Goal: Task Accomplishment & Management: Use online tool/utility

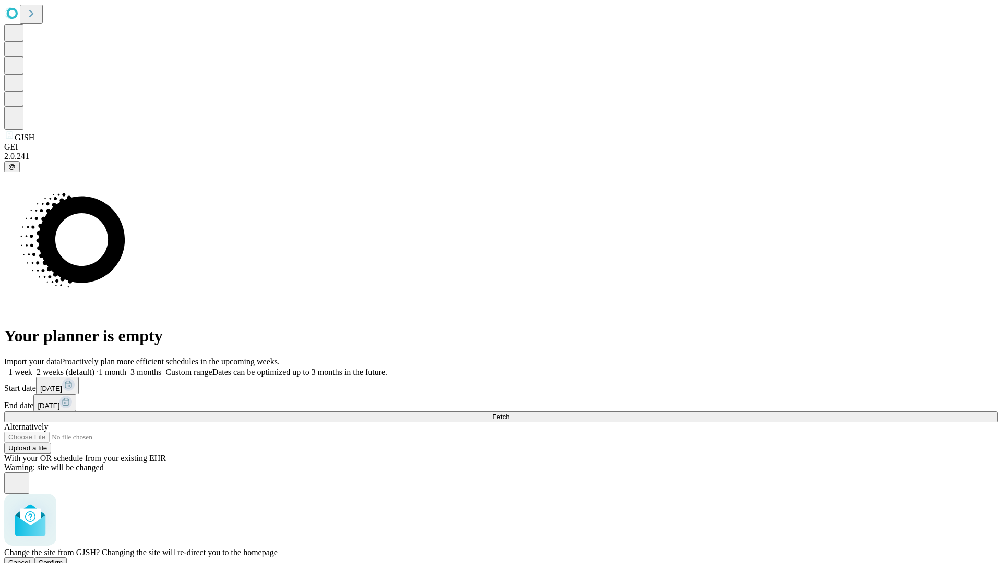
click at [63, 559] on span "Confirm" at bounding box center [51, 563] width 25 height 8
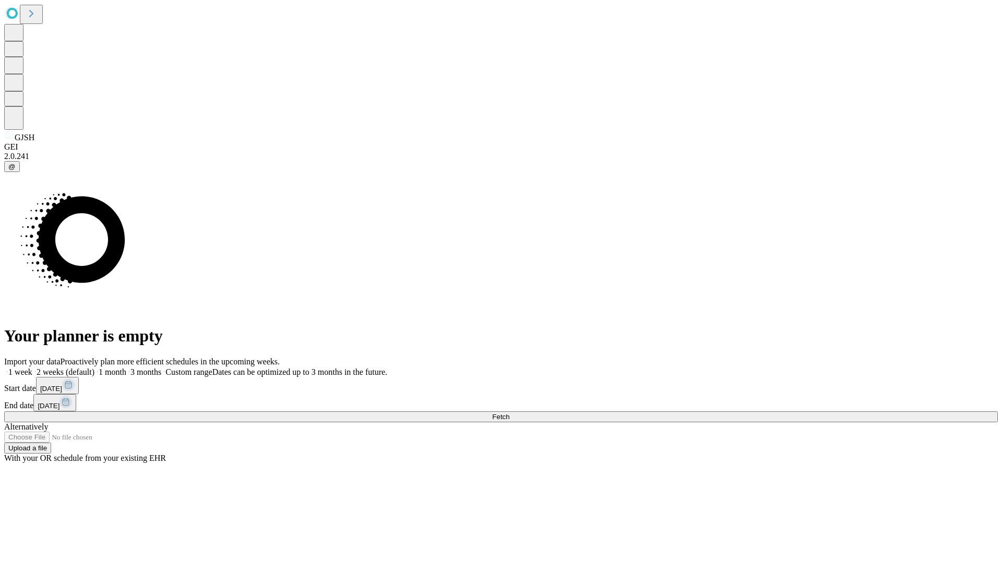
click at [94, 368] on label "2 weeks (default)" at bounding box center [63, 372] width 62 height 9
click at [509, 413] on span "Fetch" at bounding box center [500, 417] width 17 height 8
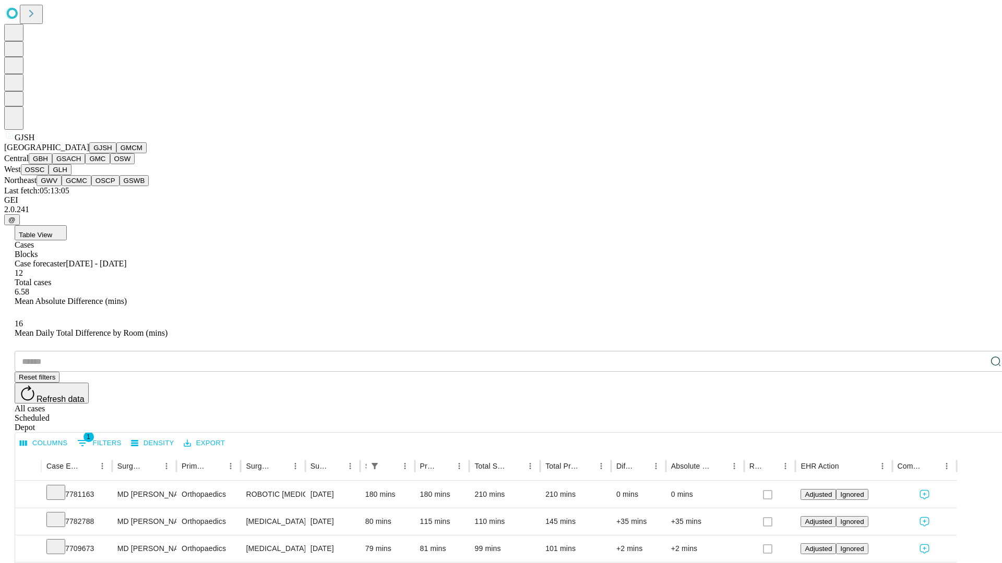
click at [116, 153] on button "GMCM" at bounding box center [131, 147] width 30 height 11
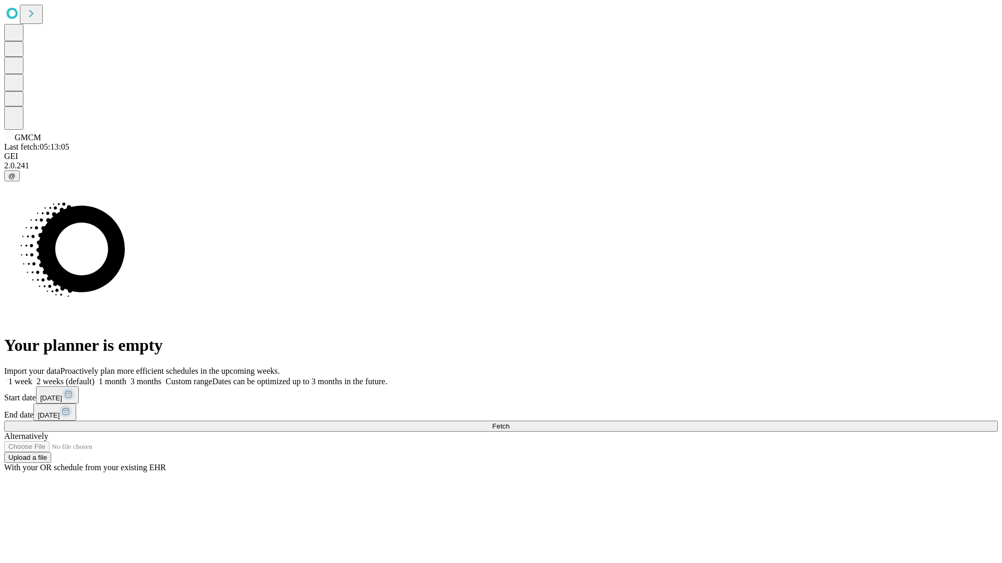
click at [94, 377] on label "2 weeks (default)" at bounding box center [63, 381] width 62 height 9
click at [509, 423] on span "Fetch" at bounding box center [500, 427] width 17 height 8
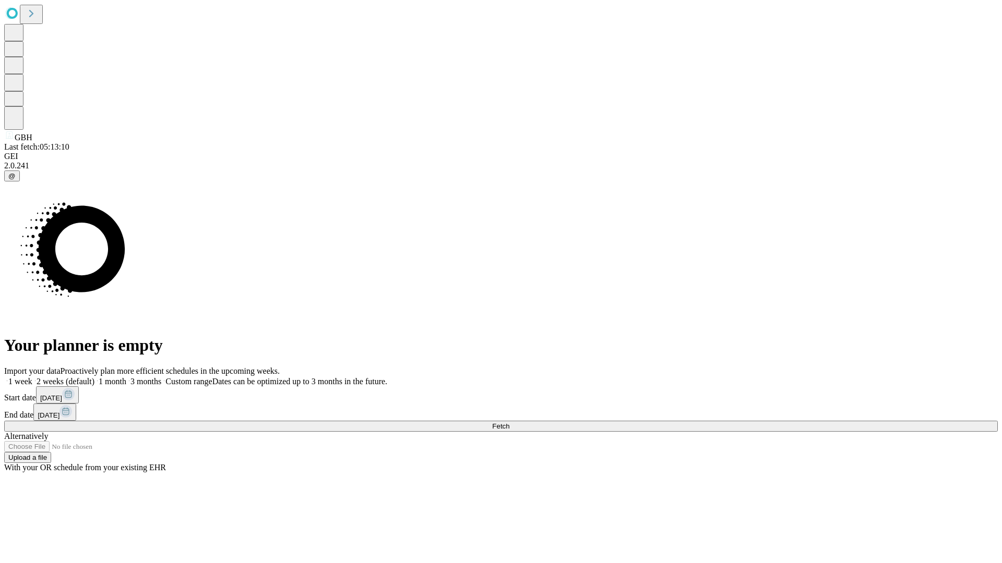
click at [94, 377] on label "2 weeks (default)" at bounding box center [63, 381] width 62 height 9
click at [509, 423] on span "Fetch" at bounding box center [500, 427] width 17 height 8
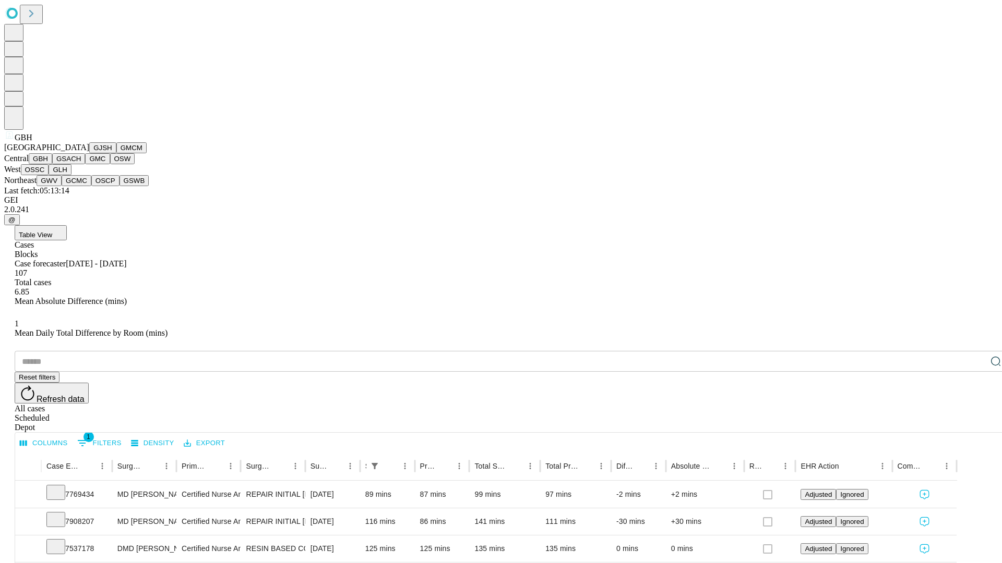
click at [81, 164] on button "GSACH" at bounding box center [68, 158] width 33 height 11
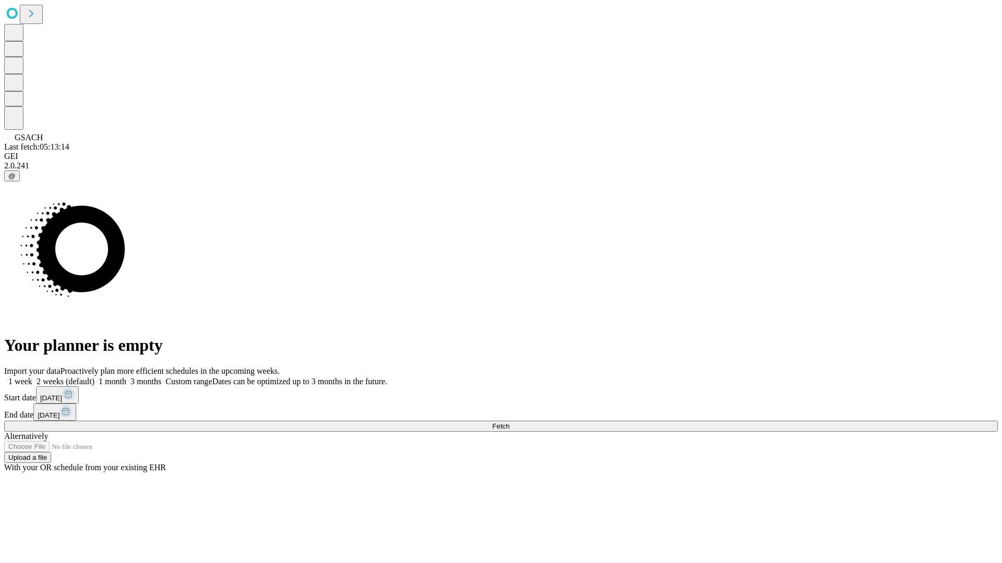
click at [94, 377] on label "2 weeks (default)" at bounding box center [63, 381] width 62 height 9
click at [509, 423] on span "Fetch" at bounding box center [500, 427] width 17 height 8
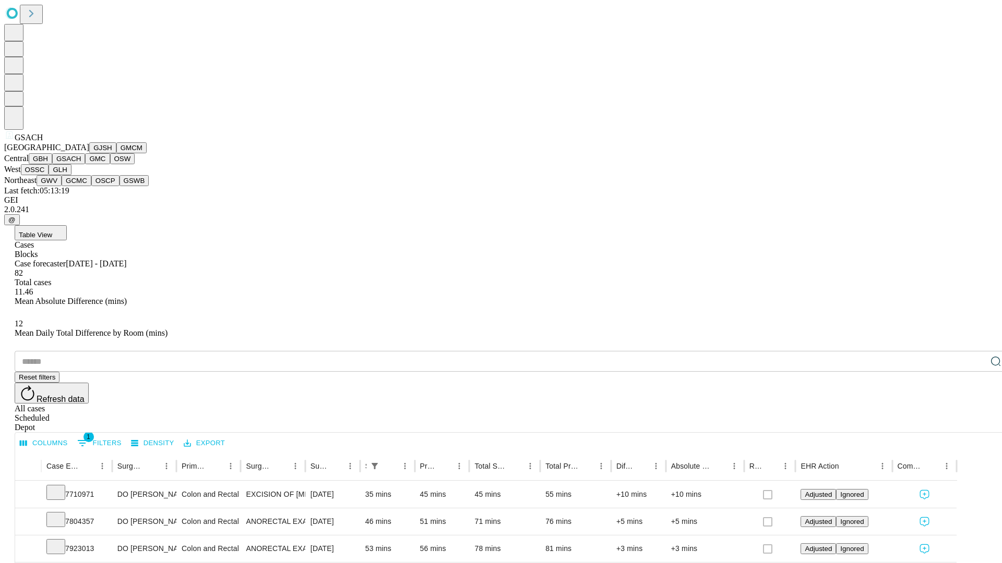
click at [85, 164] on button "GMC" at bounding box center [97, 158] width 25 height 11
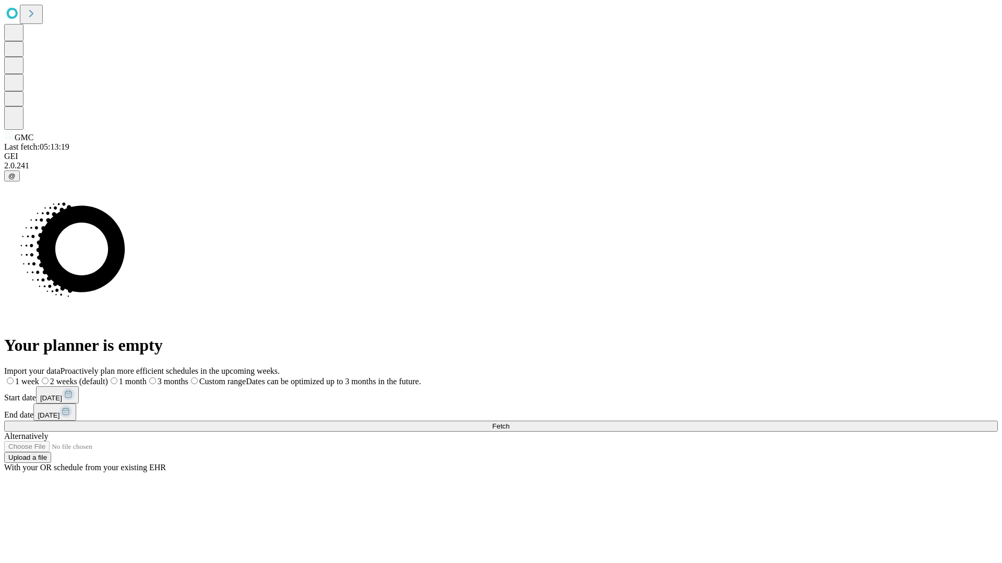
click at [108, 377] on label "2 weeks (default)" at bounding box center [73, 381] width 69 height 9
click at [509, 423] on span "Fetch" at bounding box center [500, 427] width 17 height 8
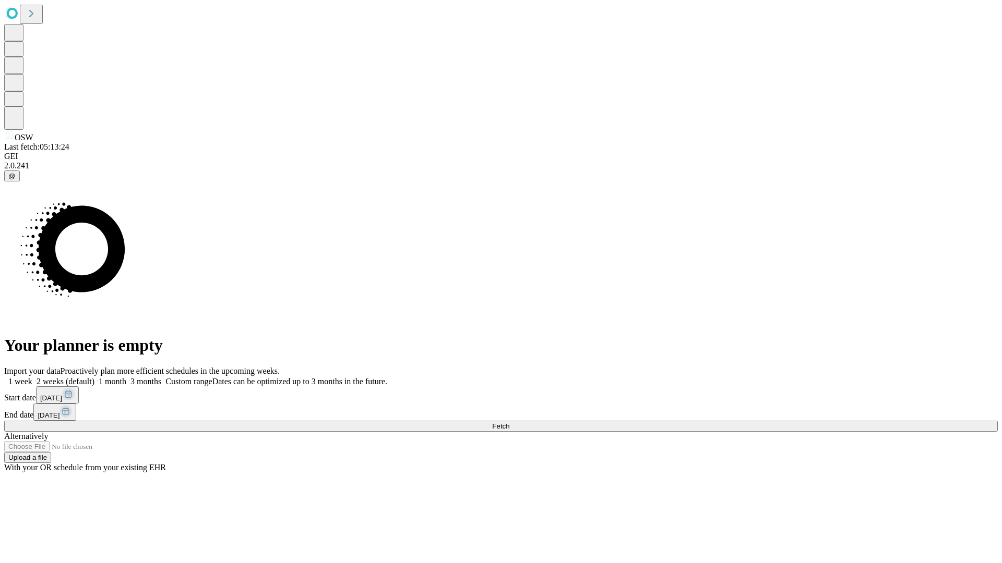
click at [94, 377] on label "2 weeks (default)" at bounding box center [63, 381] width 62 height 9
click at [509, 423] on span "Fetch" at bounding box center [500, 427] width 17 height 8
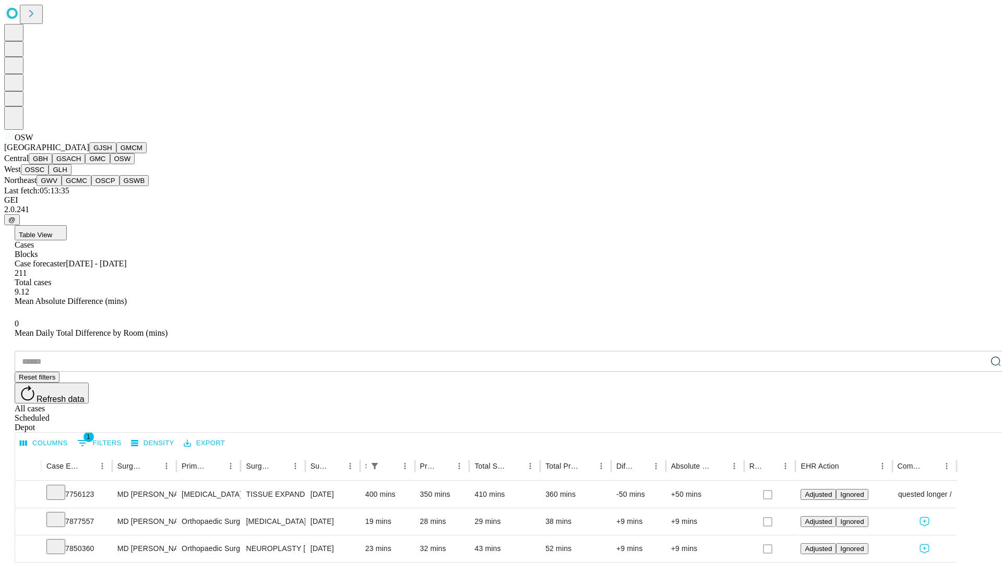
click at [49, 175] on button "OSSC" at bounding box center [35, 169] width 28 height 11
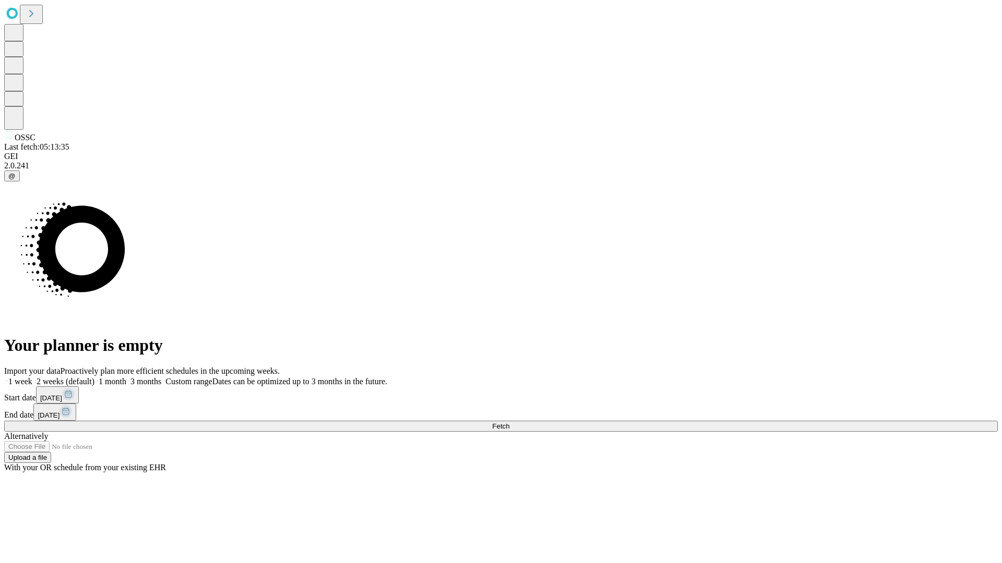
click at [94, 377] on label "2 weeks (default)" at bounding box center [63, 381] width 62 height 9
click at [509, 423] on span "Fetch" at bounding box center [500, 427] width 17 height 8
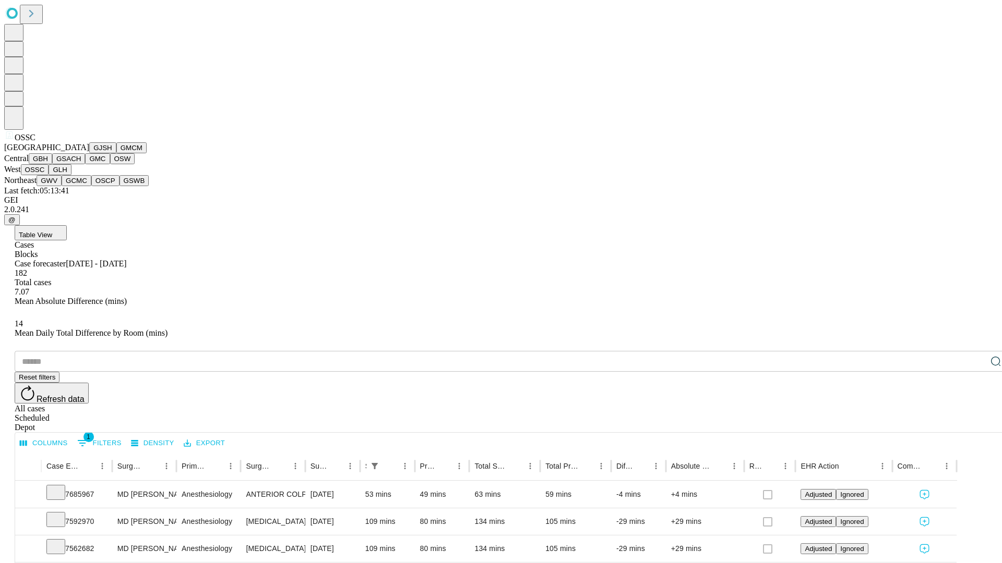
click at [71, 175] on button "GLH" at bounding box center [60, 169] width 22 height 11
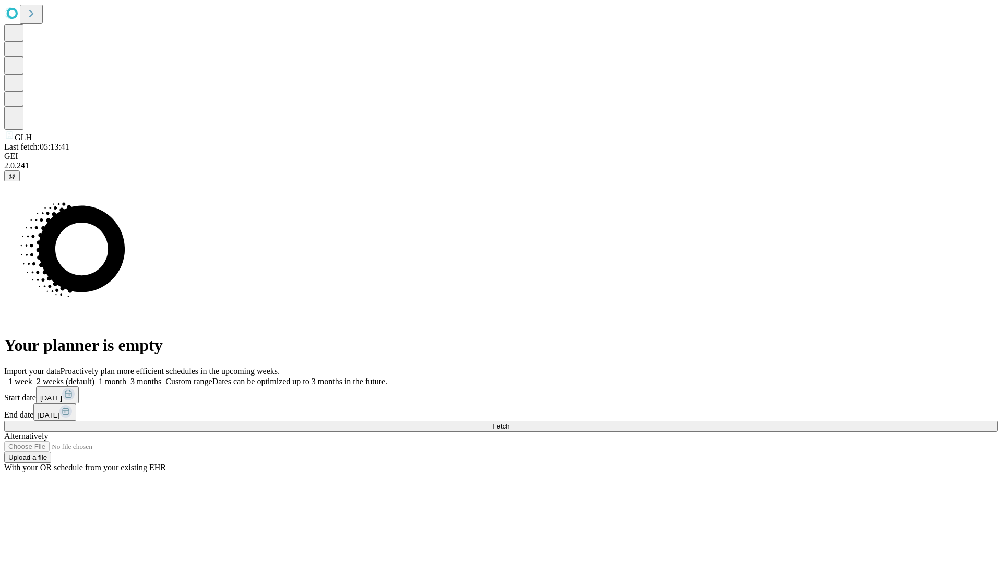
click at [94, 377] on label "2 weeks (default)" at bounding box center [63, 381] width 62 height 9
click at [509, 423] on span "Fetch" at bounding box center [500, 427] width 17 height 8
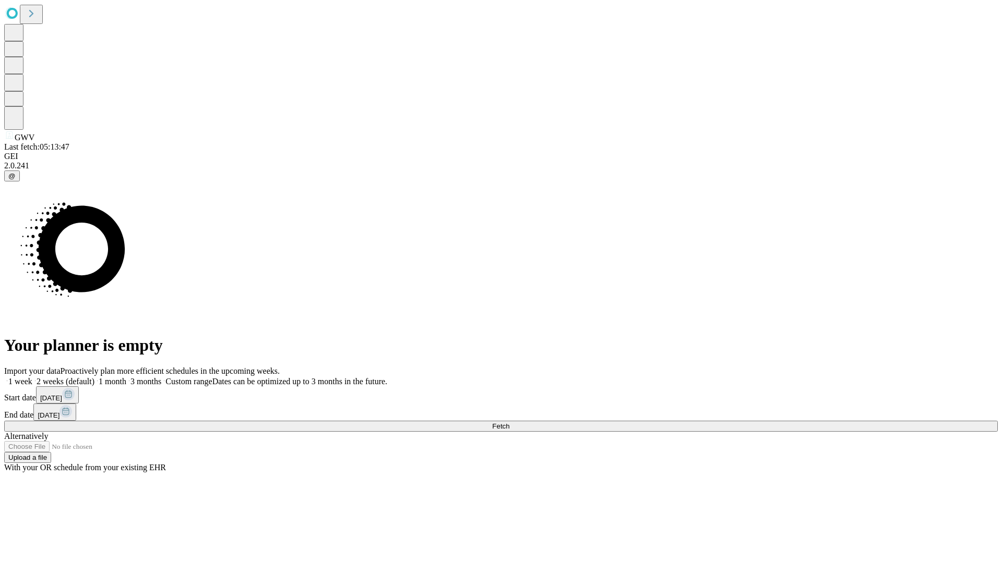
click at [94, 377] on label "2 weeks (default)" at bounding box center [63, 381] width 62 height 9
click at [509, 423] on span "Fetch" at bounding box center [500, 427] width 17 height 8
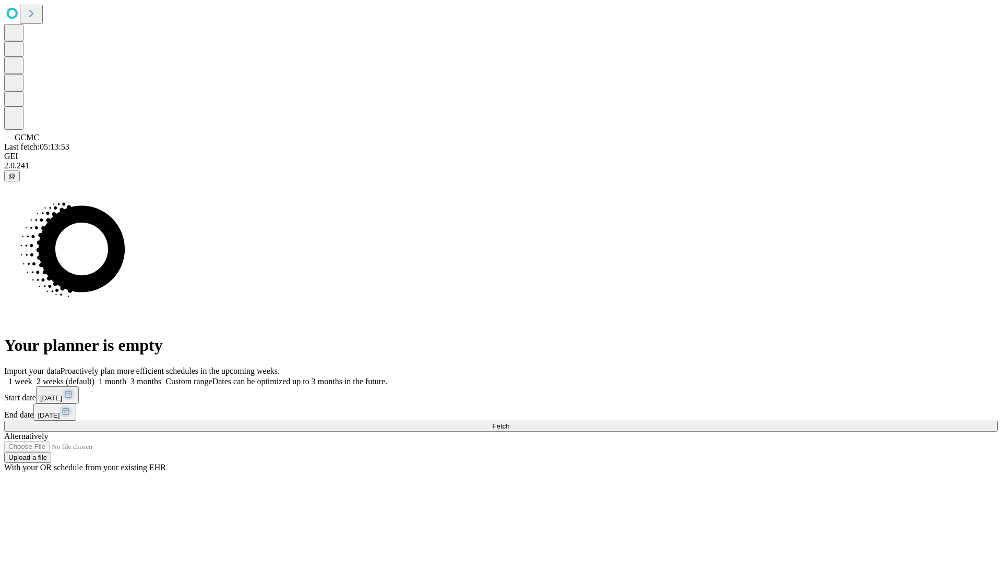
click at [94, 377] on label "2 weeks (default)" at bounding box center [63, 381] width 62 height 9
click at [509, 423] on span "Fetch" at bounding box center [500, 427] width 17 height 8
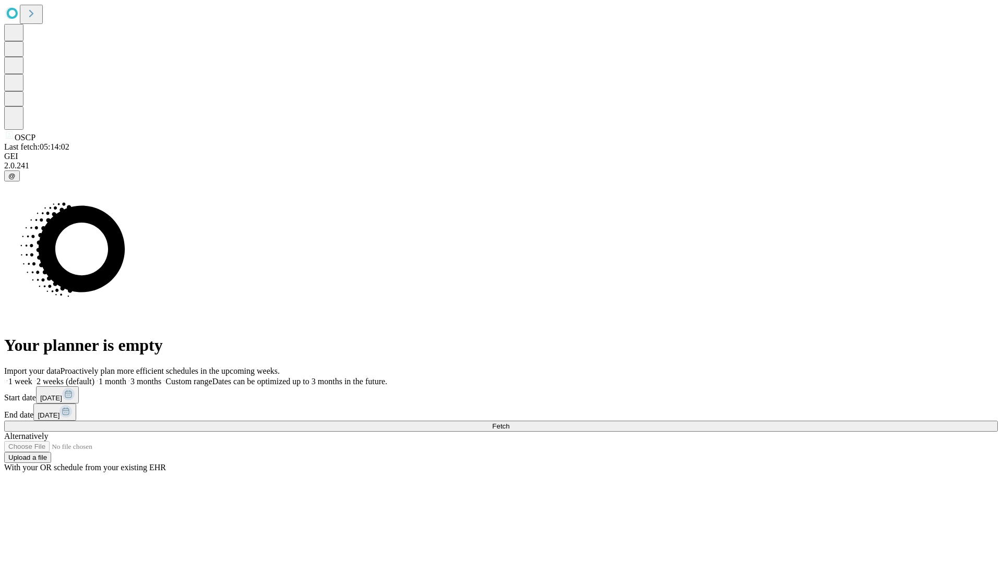
click at [509, 423] on span "Fetch" at bounding box center [500, 427] width 17 height 8
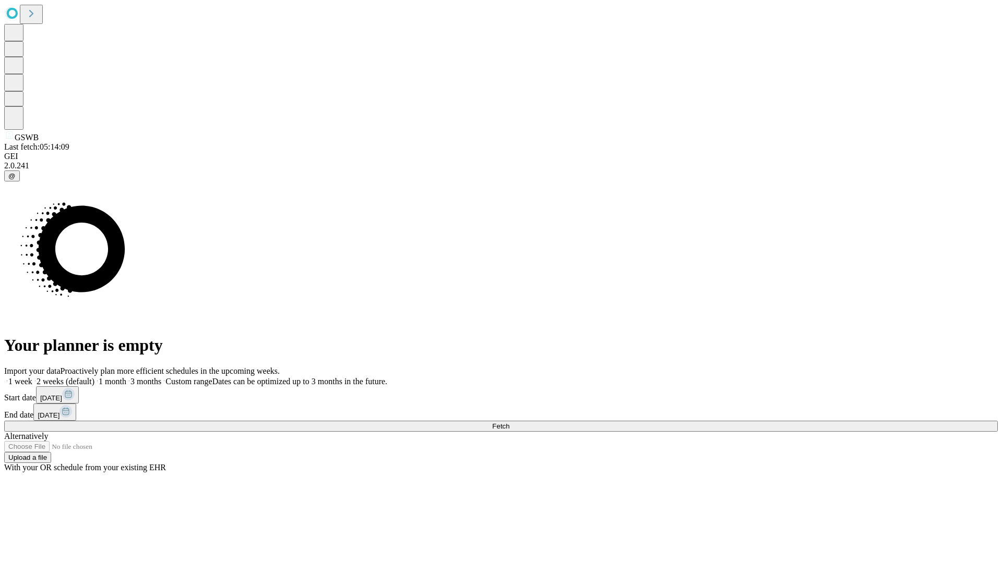
click at [94, 377] on label "2 weeks (default)" at bounding box center [63, 381] width 62 height 9
click at [509, 423] on span "Fetch" at bounding box center [500, 427] width 17 height 8
